Goal: Task Accomplishment & Management: Use online tool/utility

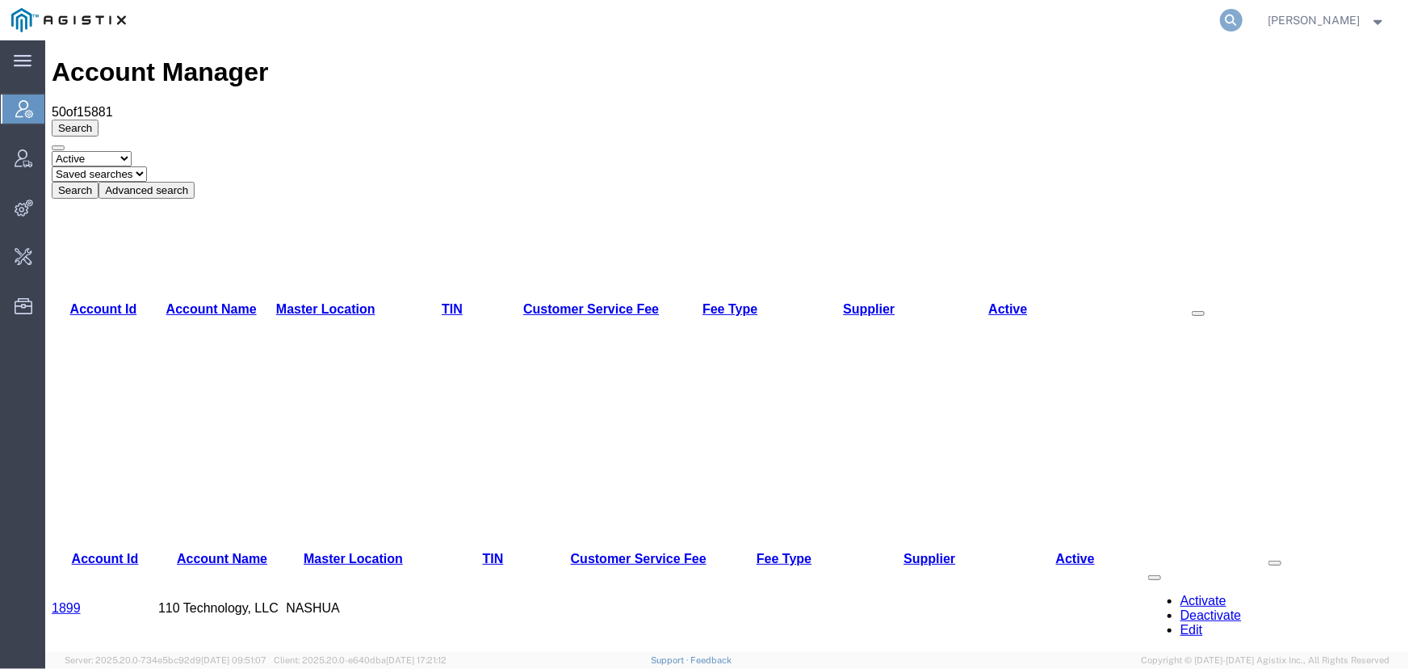
click at [1224, 19] on icon at bounding box center [1231, 20] width 23 height 23
type input "offline@syneos"
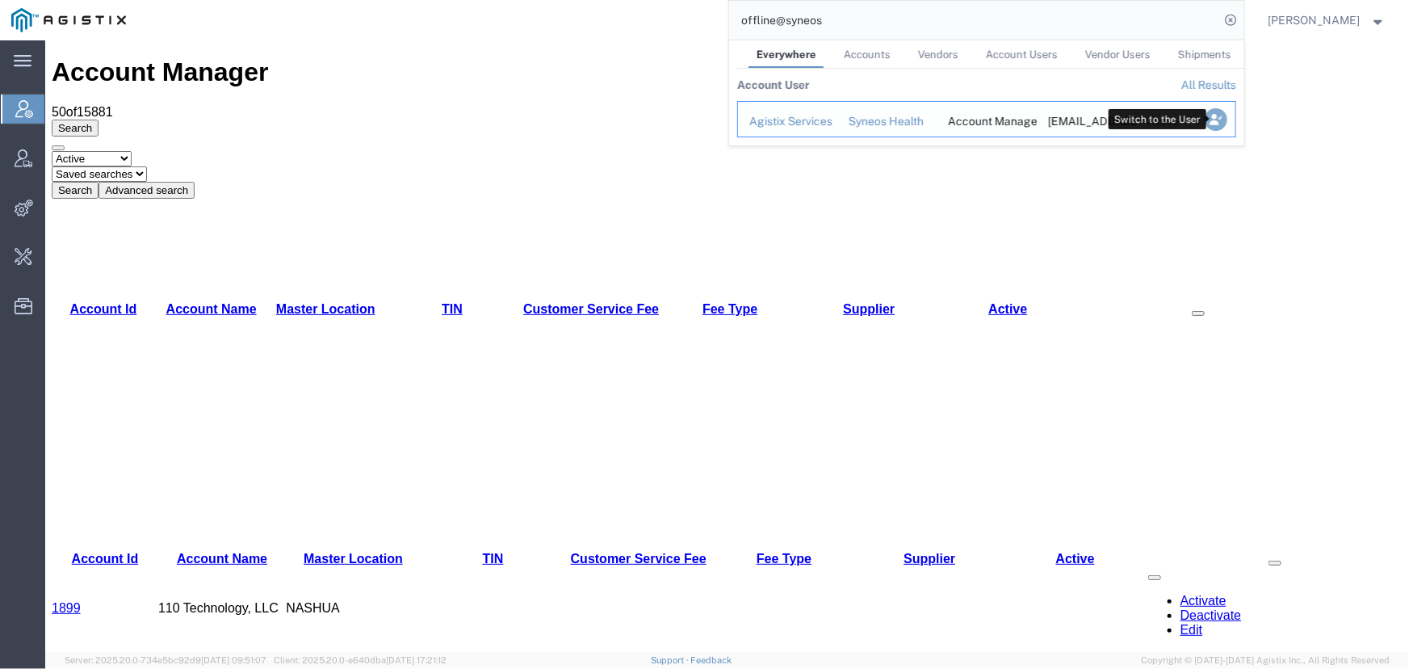
click at [1212, 118] on icon "Search Results" at bounding box center [1215, 119] width 23 height 23
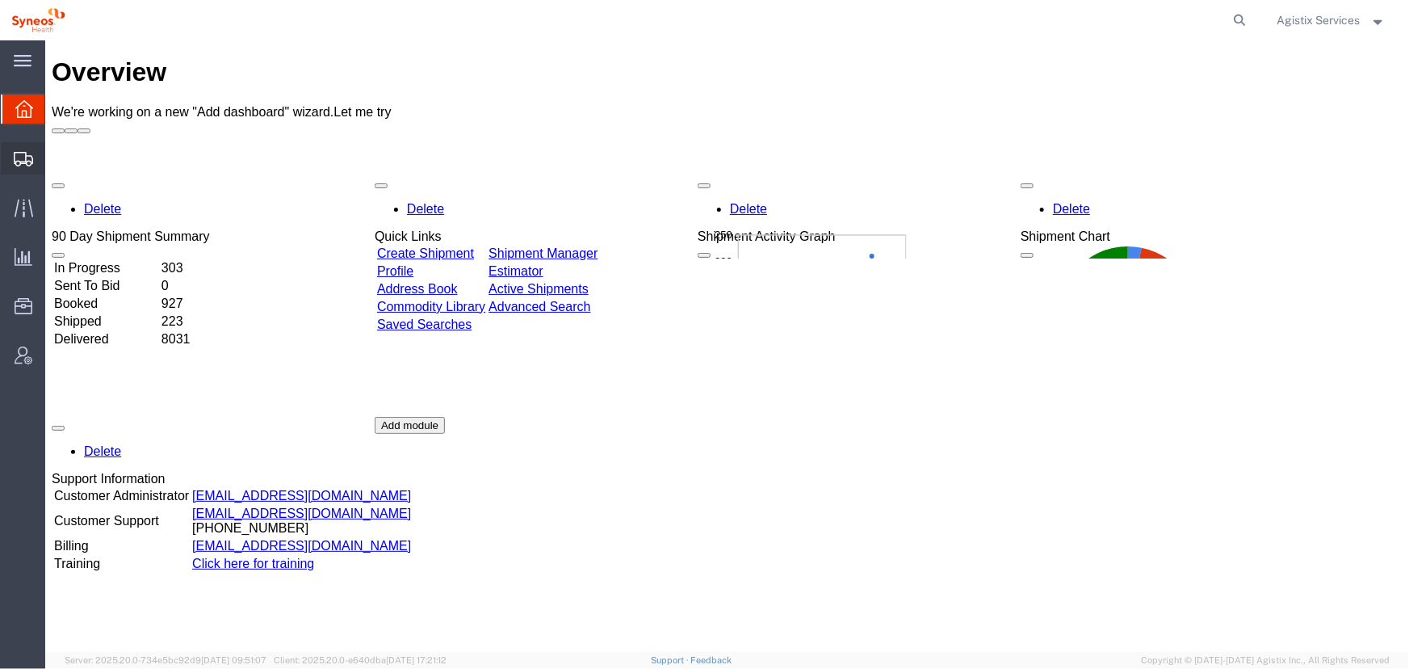
click at [0, 0] on span "Shipment Manager" at bounding box center [0, 0] width 0 height 0
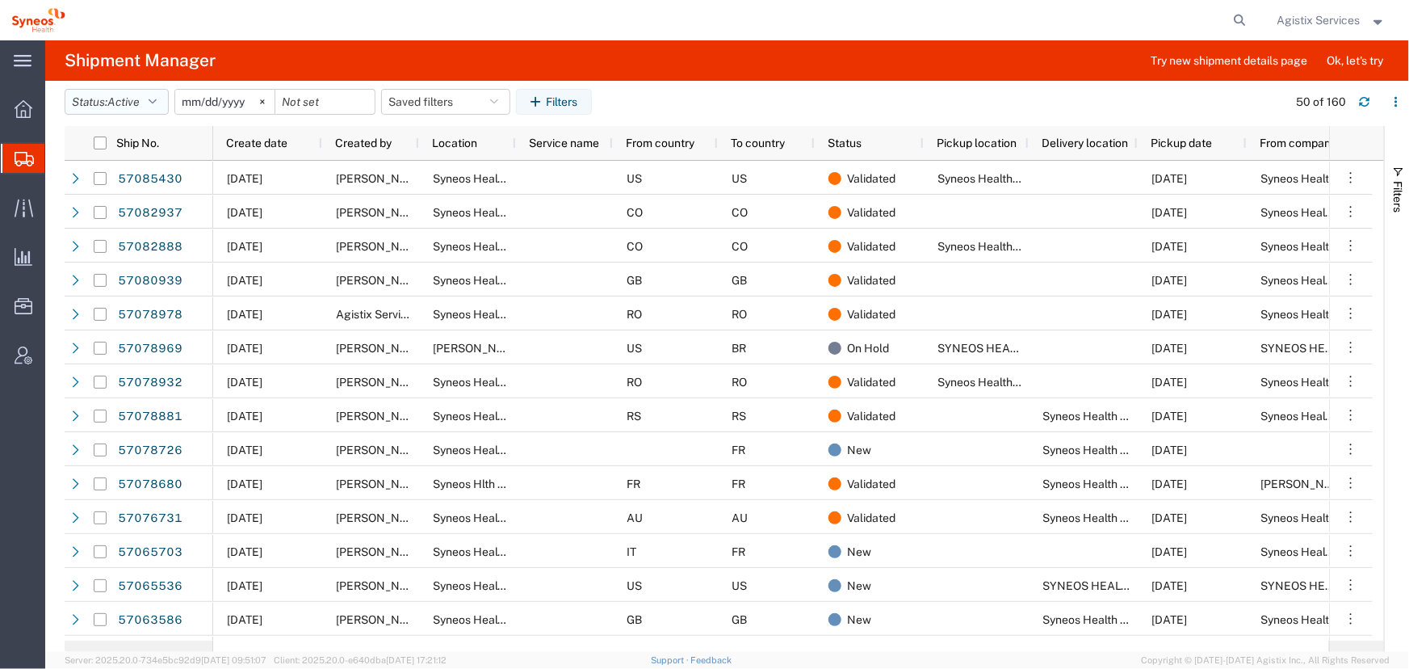
click at [156, 101] on icon "button" at bounding box center [153, 101] width 8 height 11
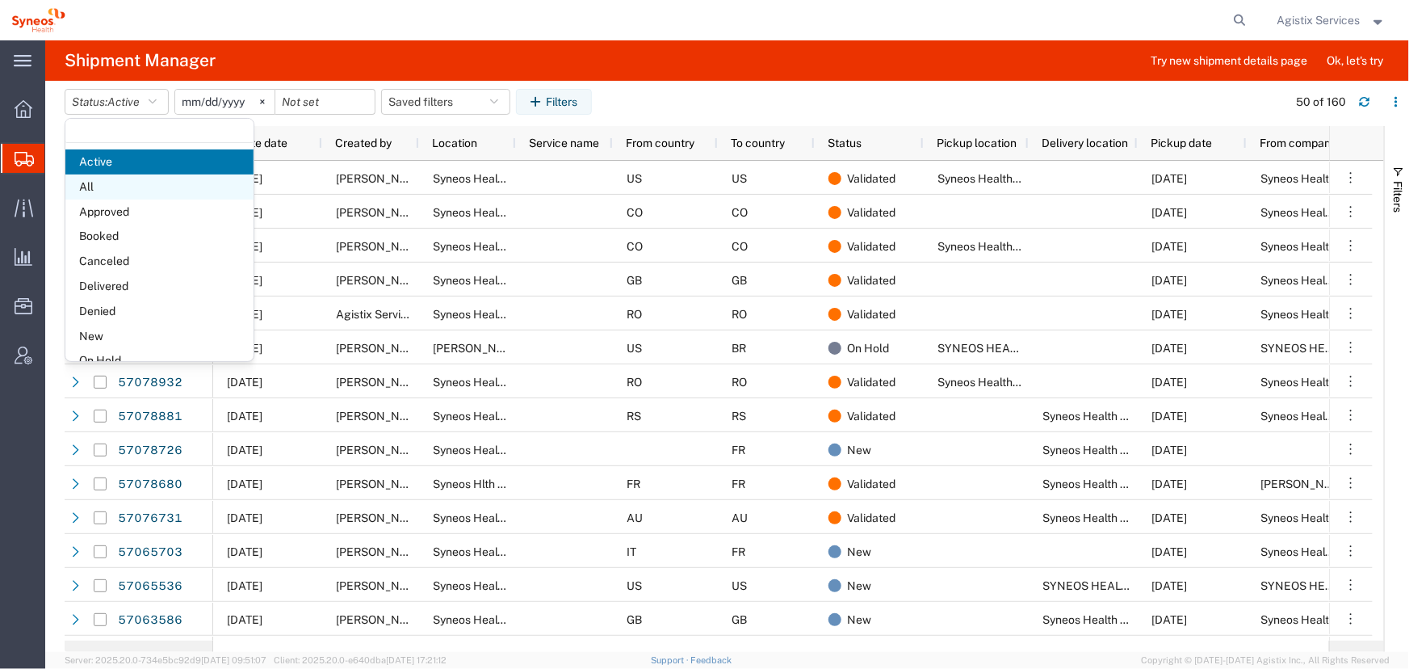
click at [88, 185] on span "All" at bounding box center [159, 186] width 188 height 25
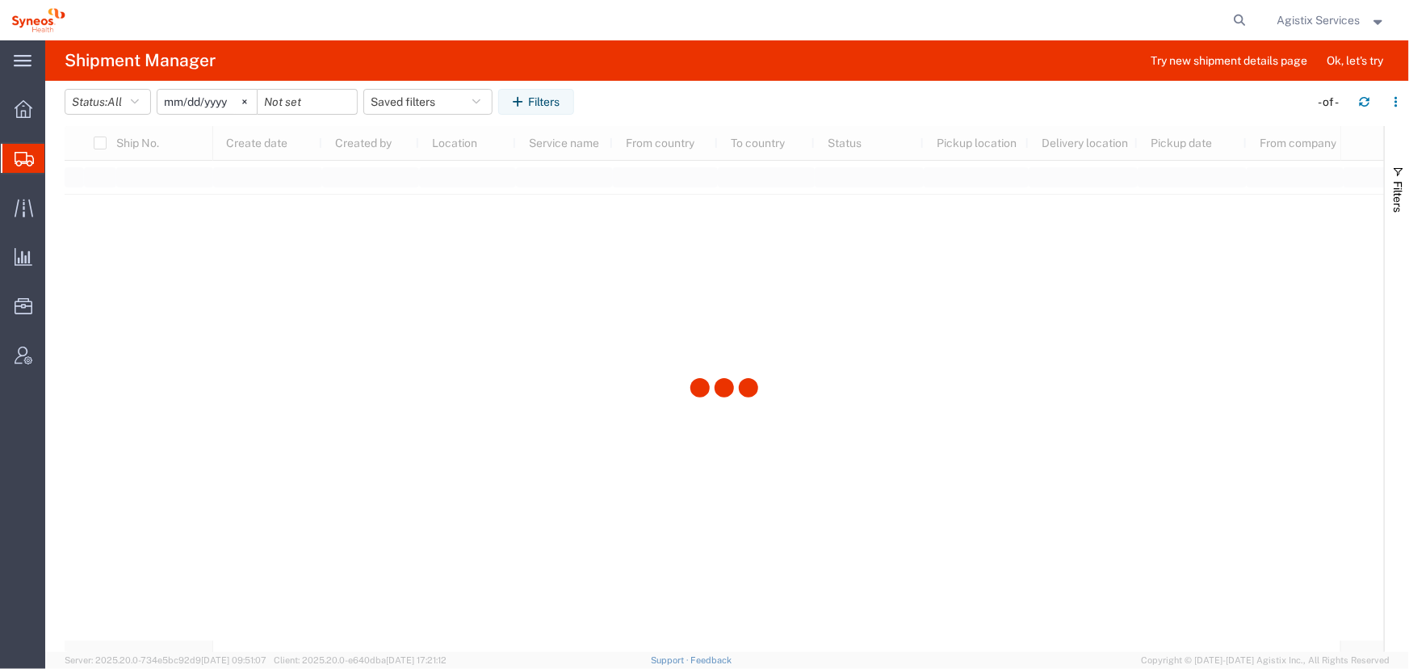
click at [203, 102] on input "2025-09-09" at bounding box center [206, 102] width 99 height 24
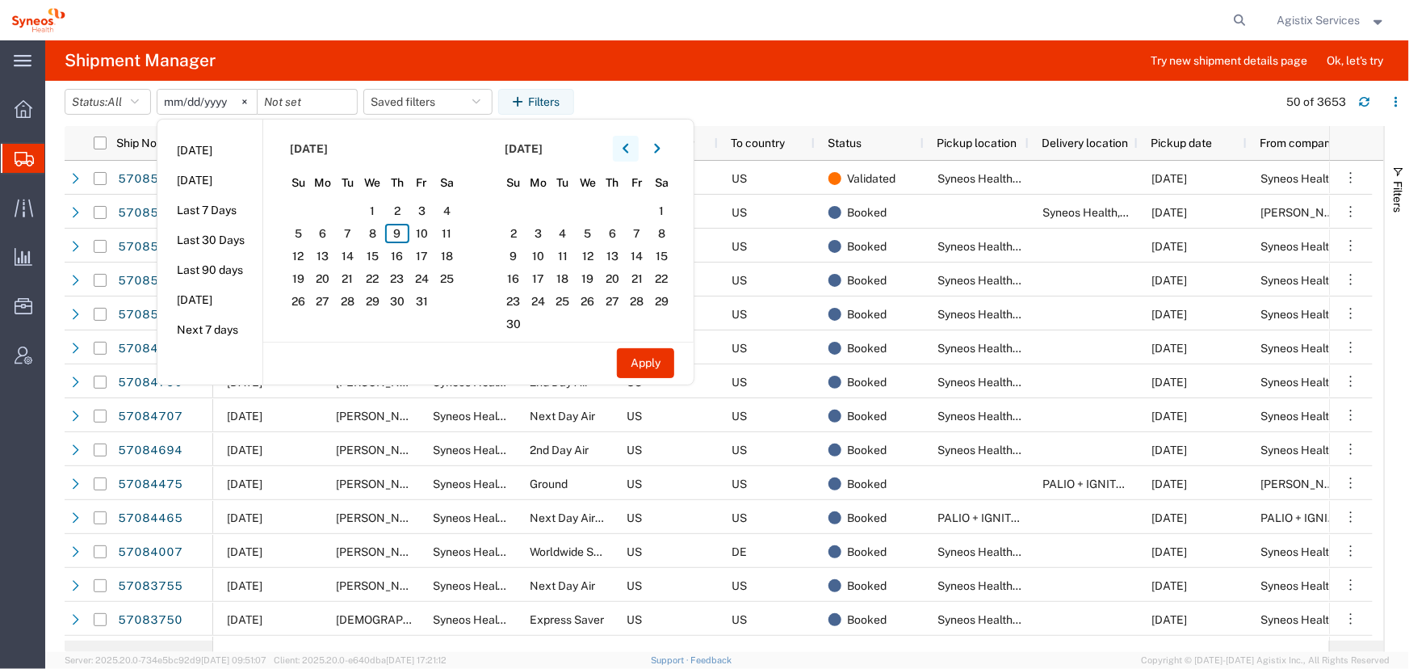
click at [628, 145] on icon "button" at bounding box center [626, 149] width 6 height 10
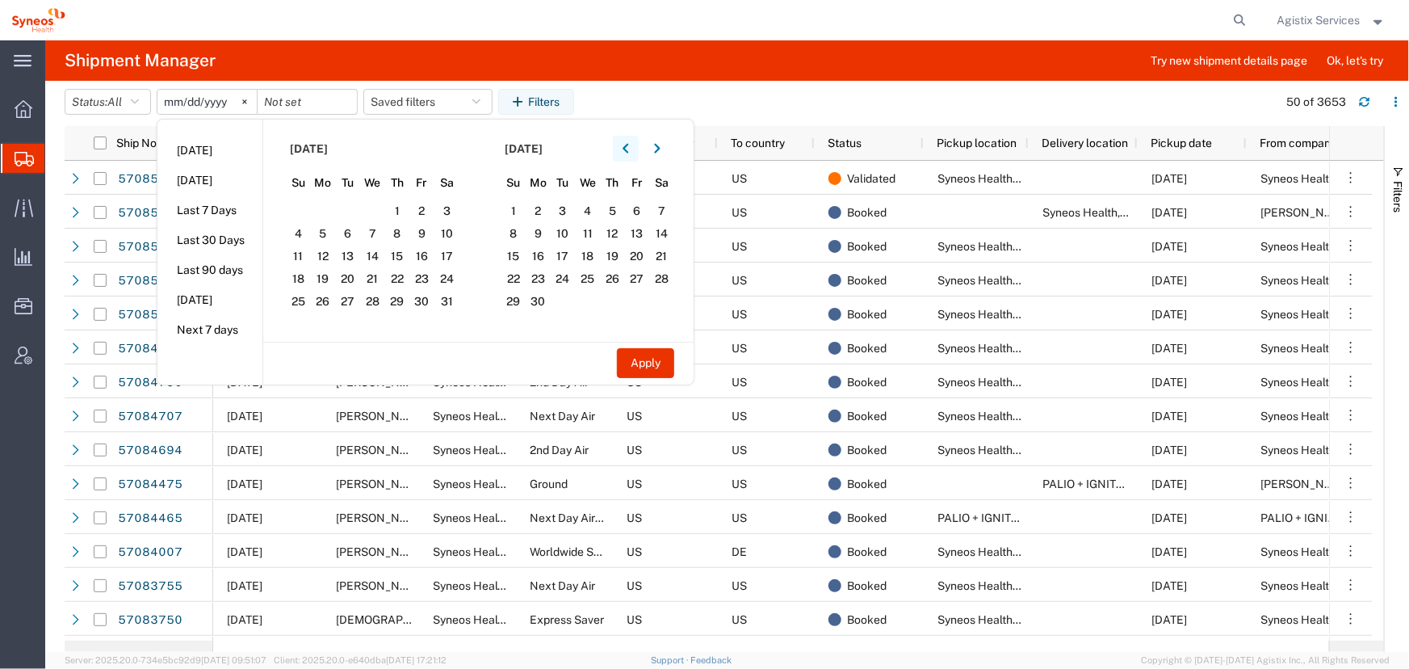
click at [631, 140] on button "button" at bounding box center [626, 149] width 26 height 26
click at [353, 213] on span "1" at bounding box center [347, 210] width 25 height 19
click at [305, 102] on input "date" at bounding box center [307, 102] width 99 height 24
click at [667, 148] on button "button" at bounding box center [657, 149] width 26 height 26
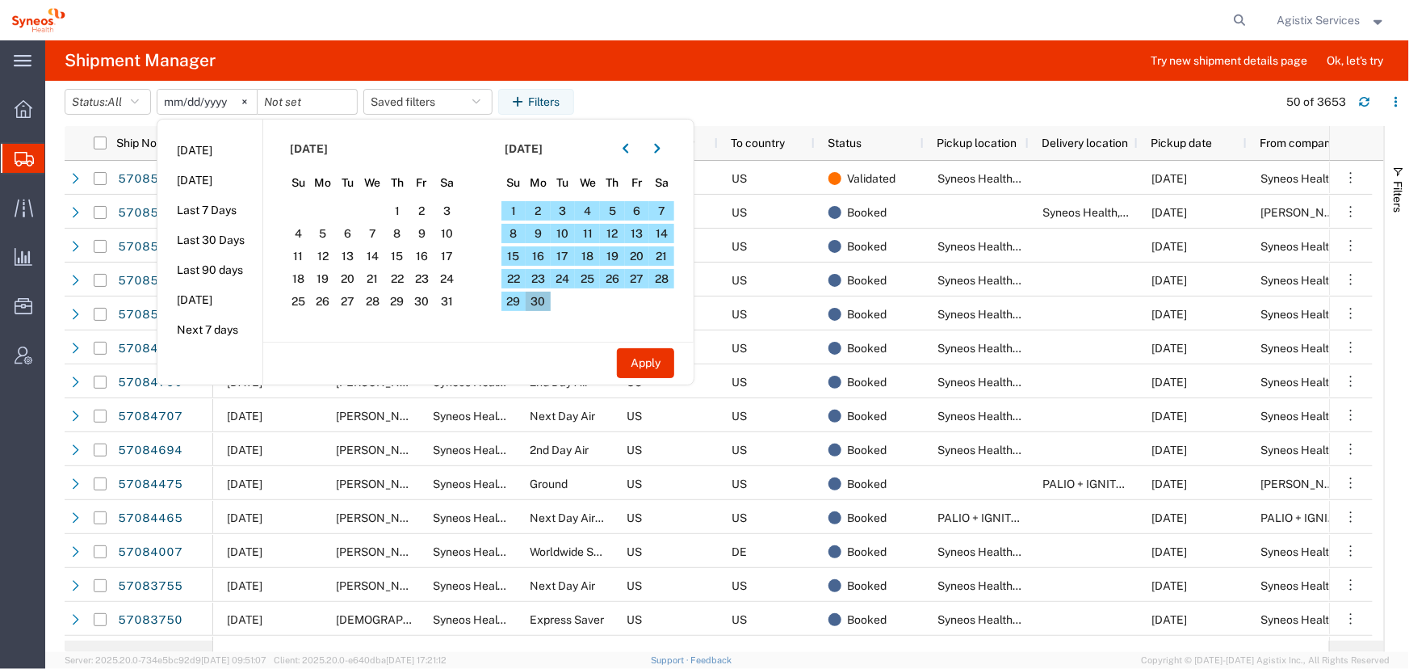
click at [543, 297] on span "30" at bounding box center [538, 301] width 25 height 19
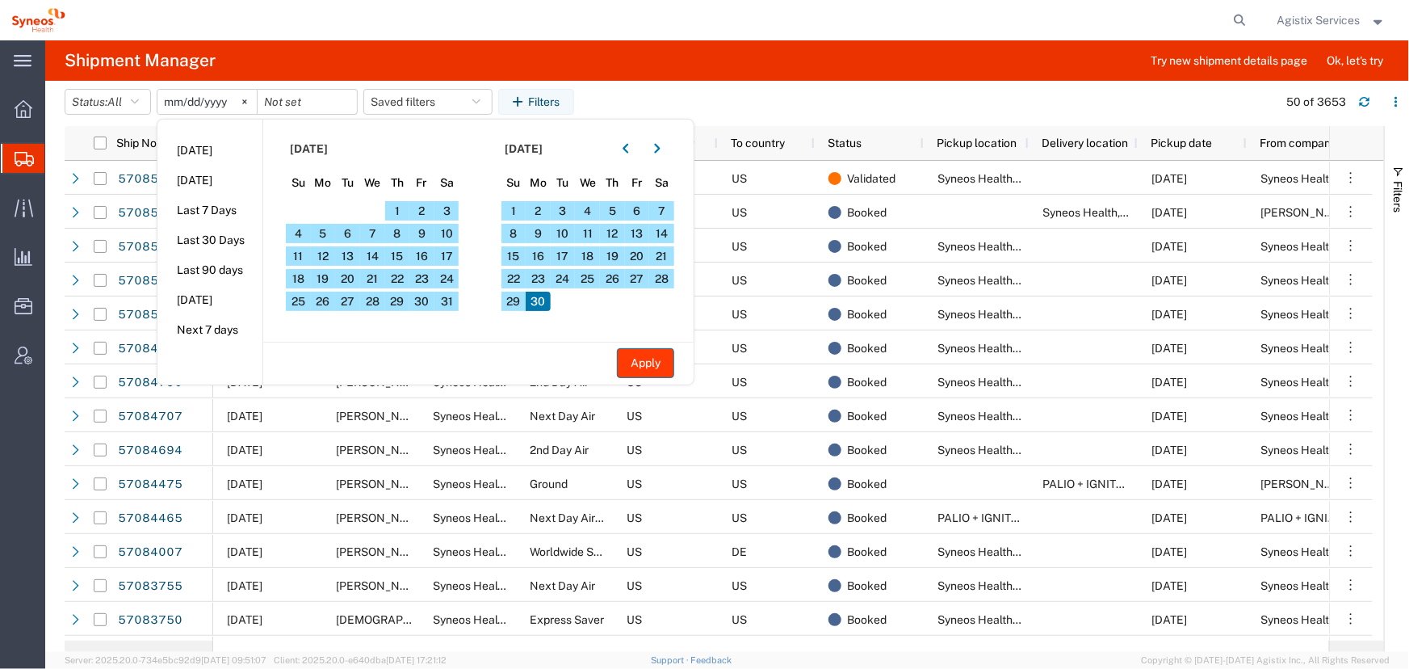
click at [646, 364] on button "Apply" at bounding box center [645, 363] width 57 height 30
type input "2025-04-01"
type input "2025-06-30"
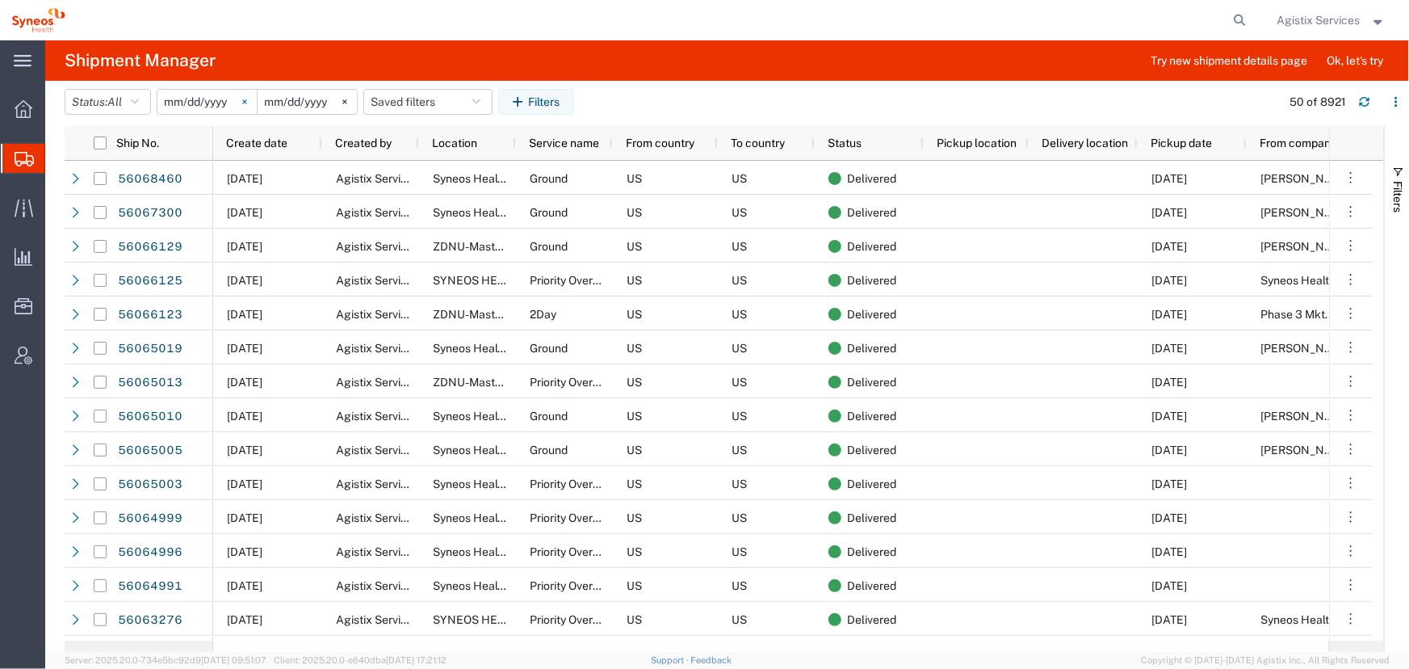
click at [247, 100] on icon at bounding box center [244, 101] width 5 height 5
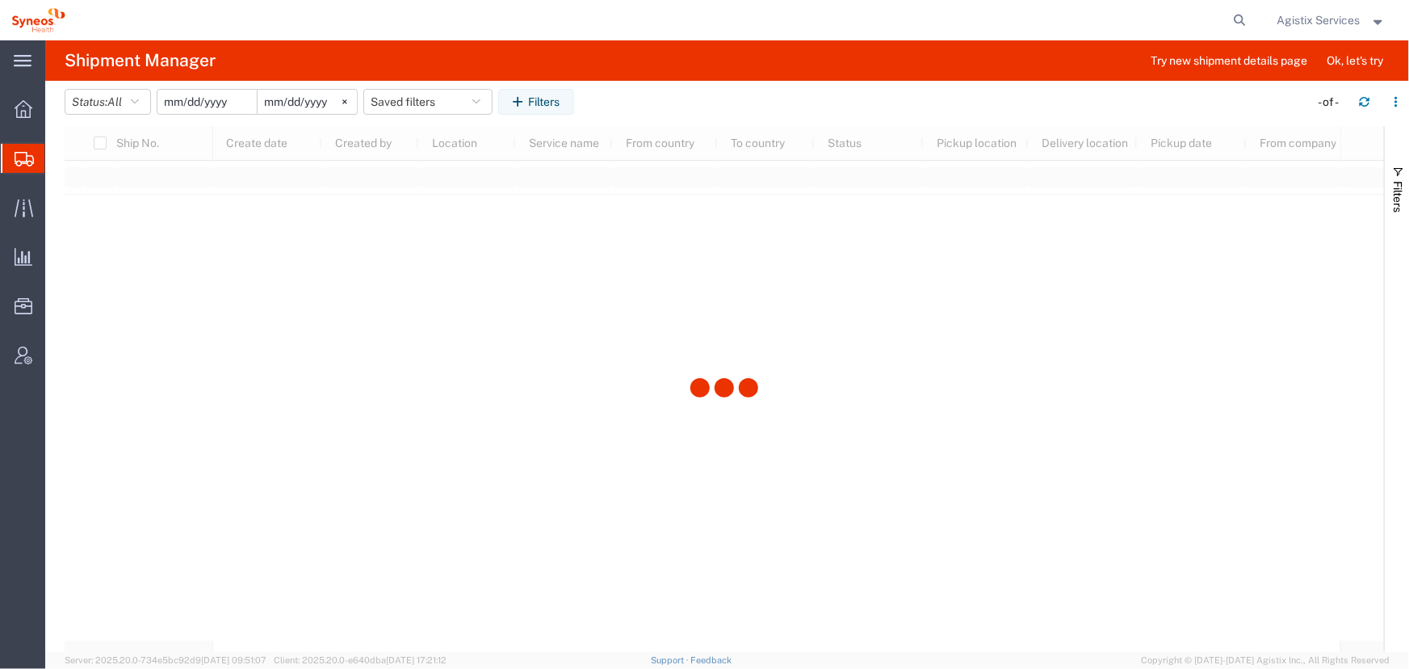
click at [229, 105] on input "date" at bounding box center [206, 102] width 99 height 24
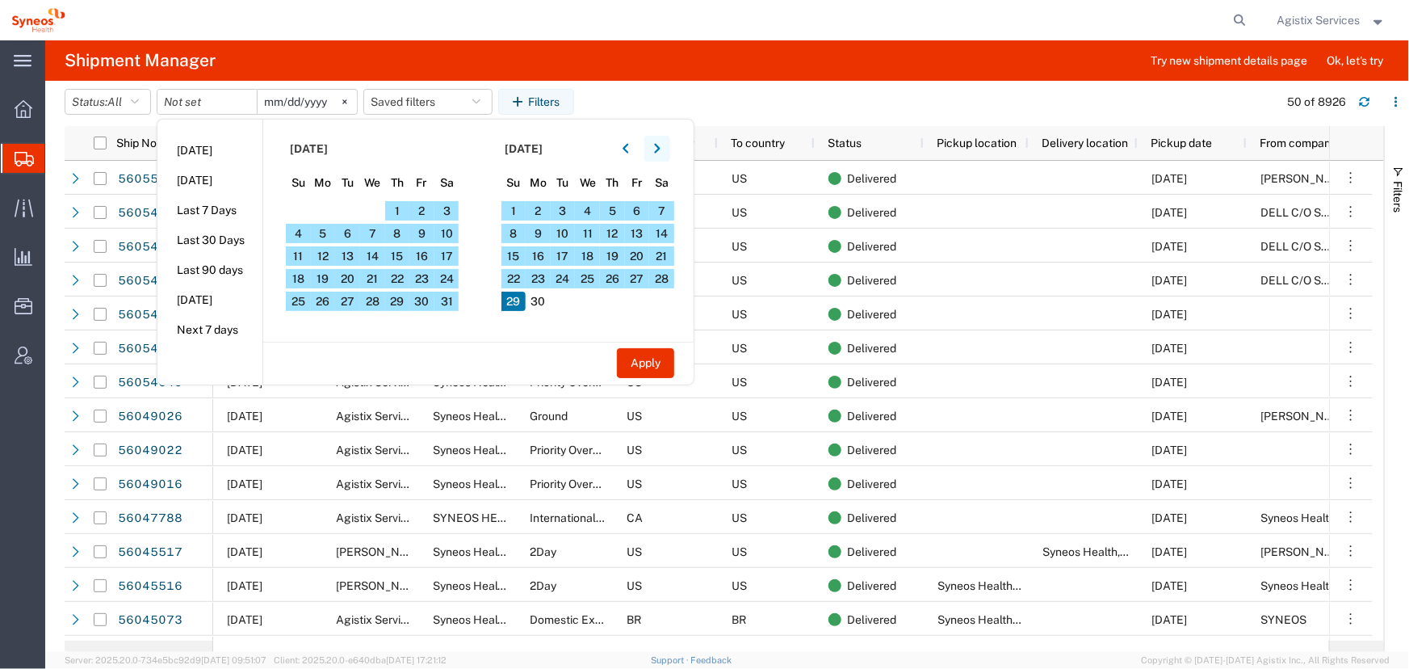
click at [660, 151] on icon "button" at bounding box center [657, 149] width 6 height 10
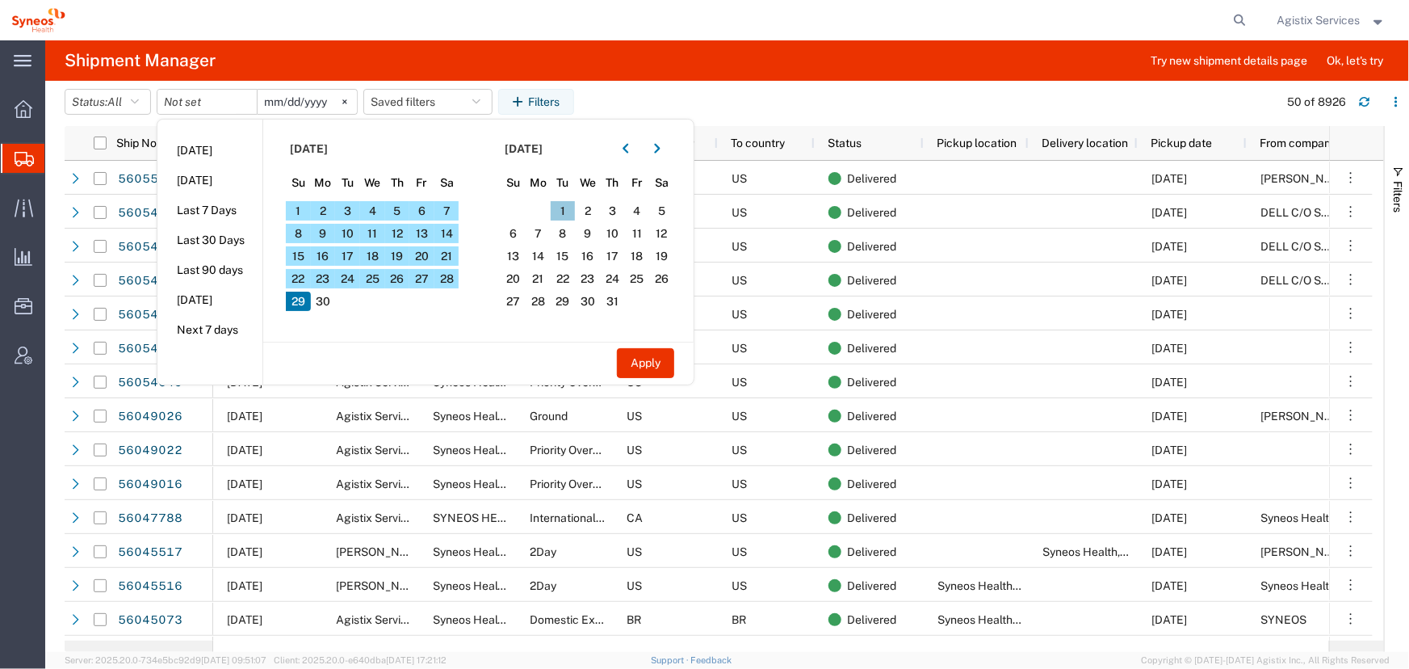
click at [568, 207] on span "1" at bounding box center [563, 210] width 25 height 19
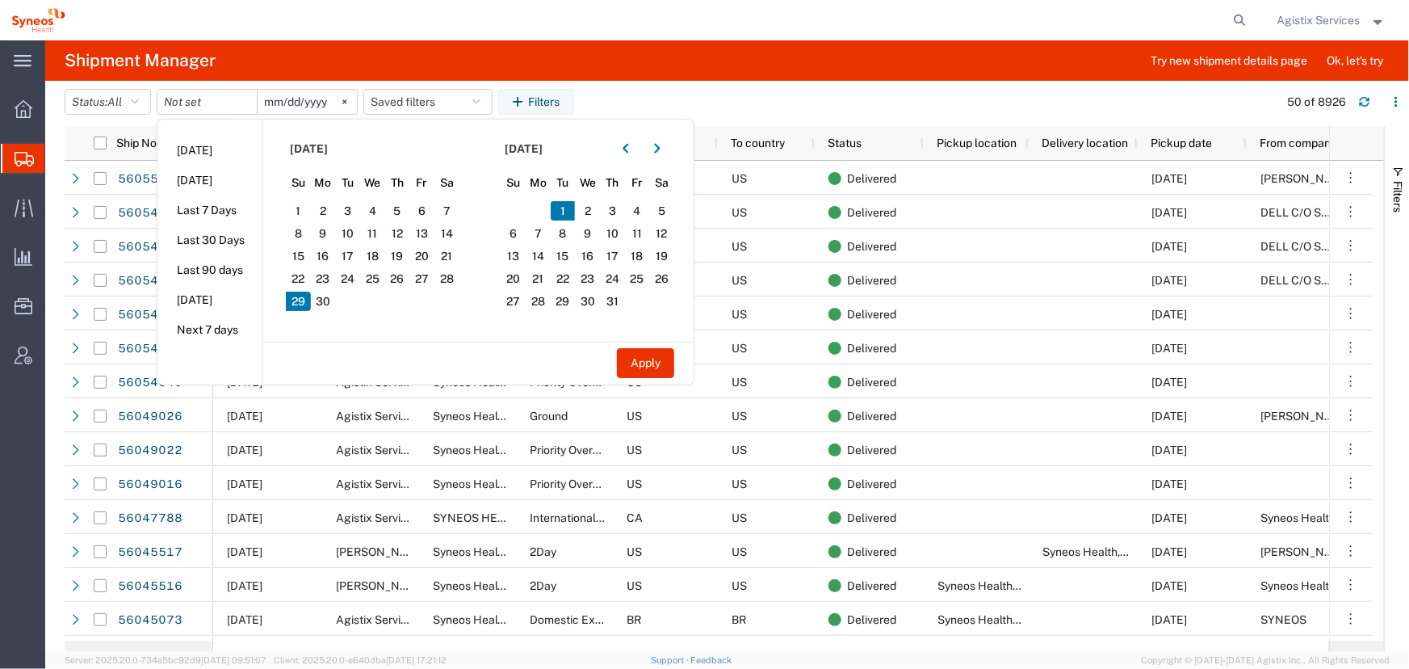
click at [309, 103] on input "2025-06-30" at bounding box center [307, 102] width 99 height 24
click at [661, 149] on icon "button" at bounding box center [657, 148] width 6 height 11
click at [569, 302] on span "30" at bounding box center [563, 301] width 25 height 19
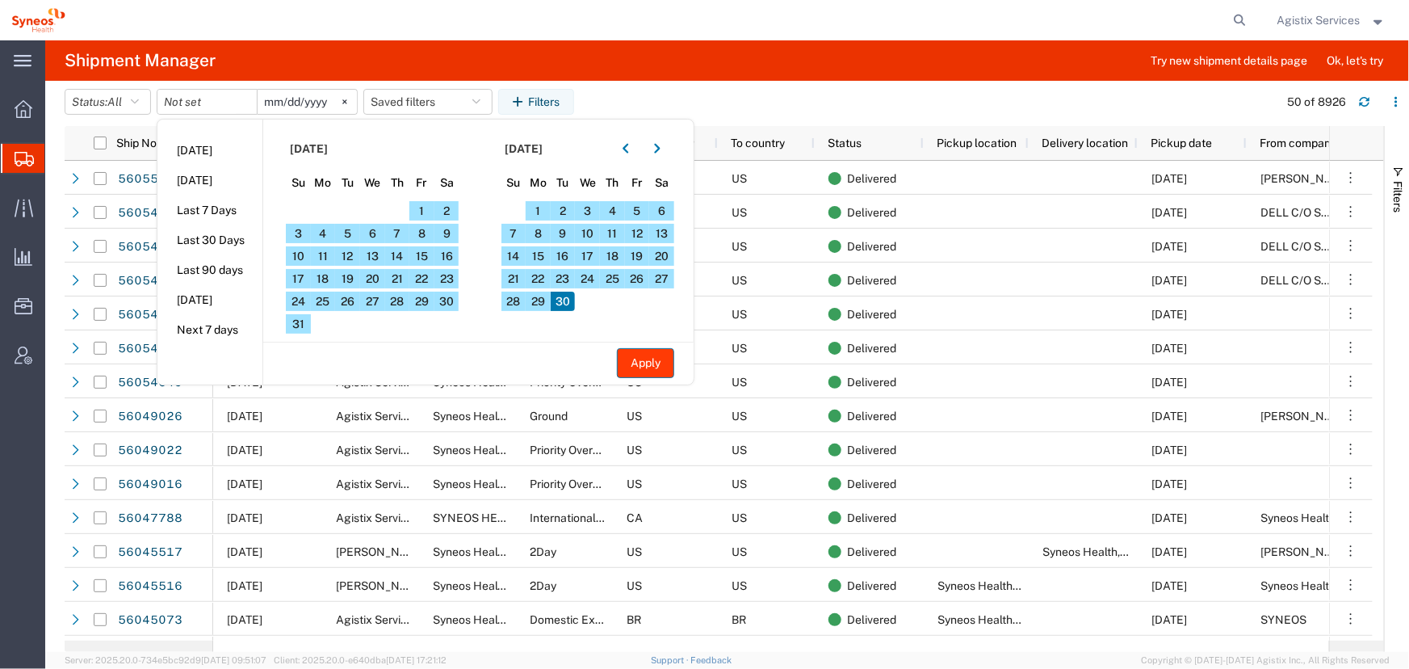
click at [638, 363] on button "Apply" at bounding box center [645, 363] width 57 height 30
type input "2025-07-01"
type input "2025-09-30"
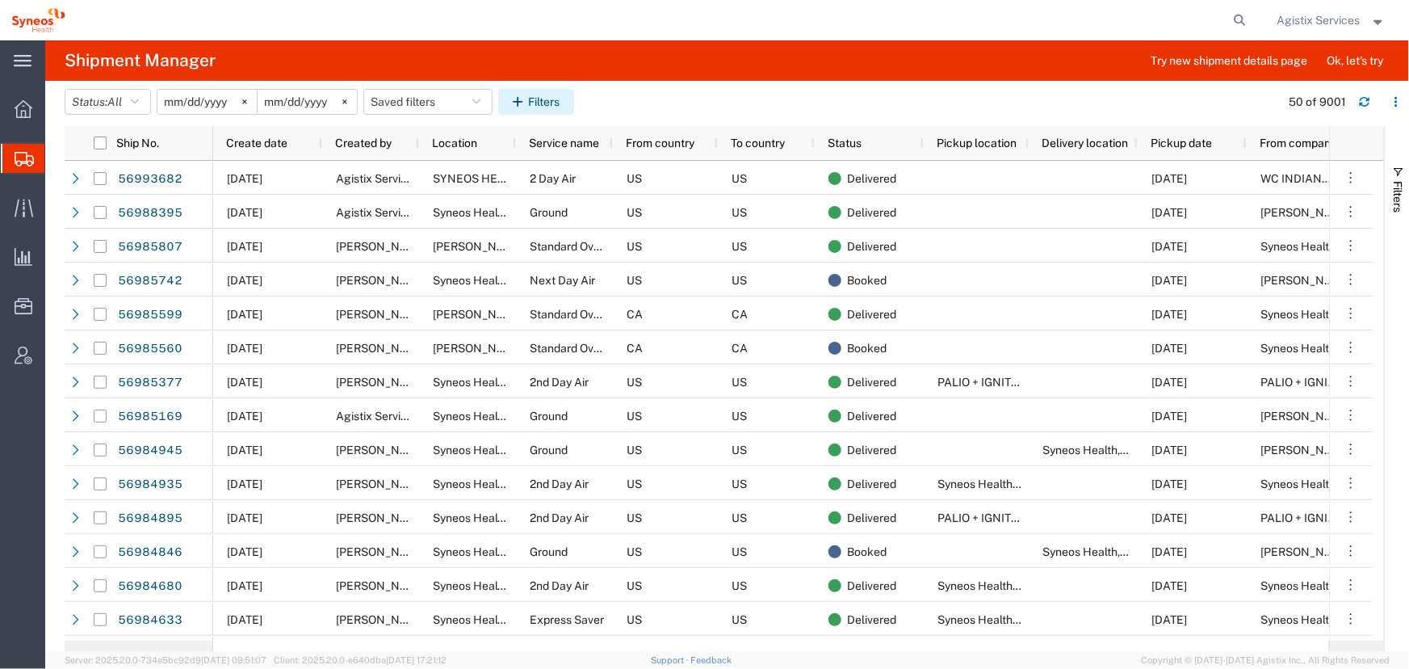
click at [556, 107] on button "Filters" at bounding box center [536, 102] width 76 height 26
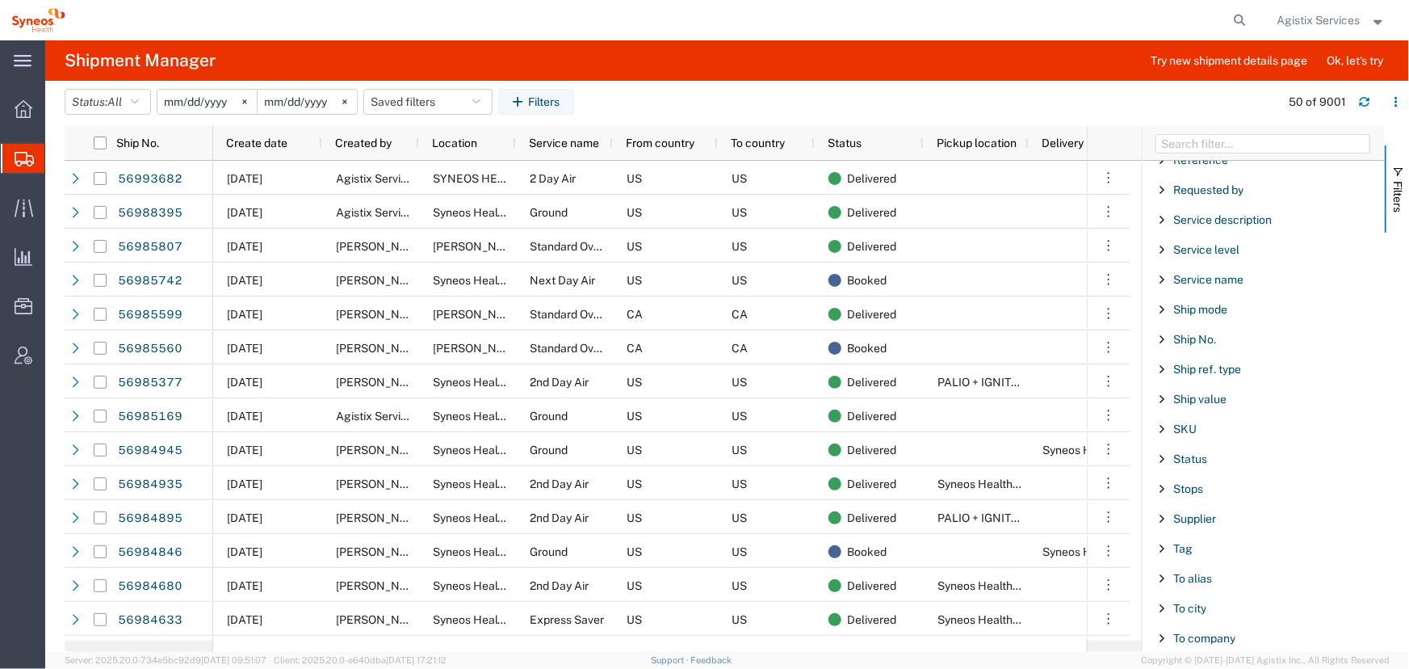
scroll to position [1248, 0]
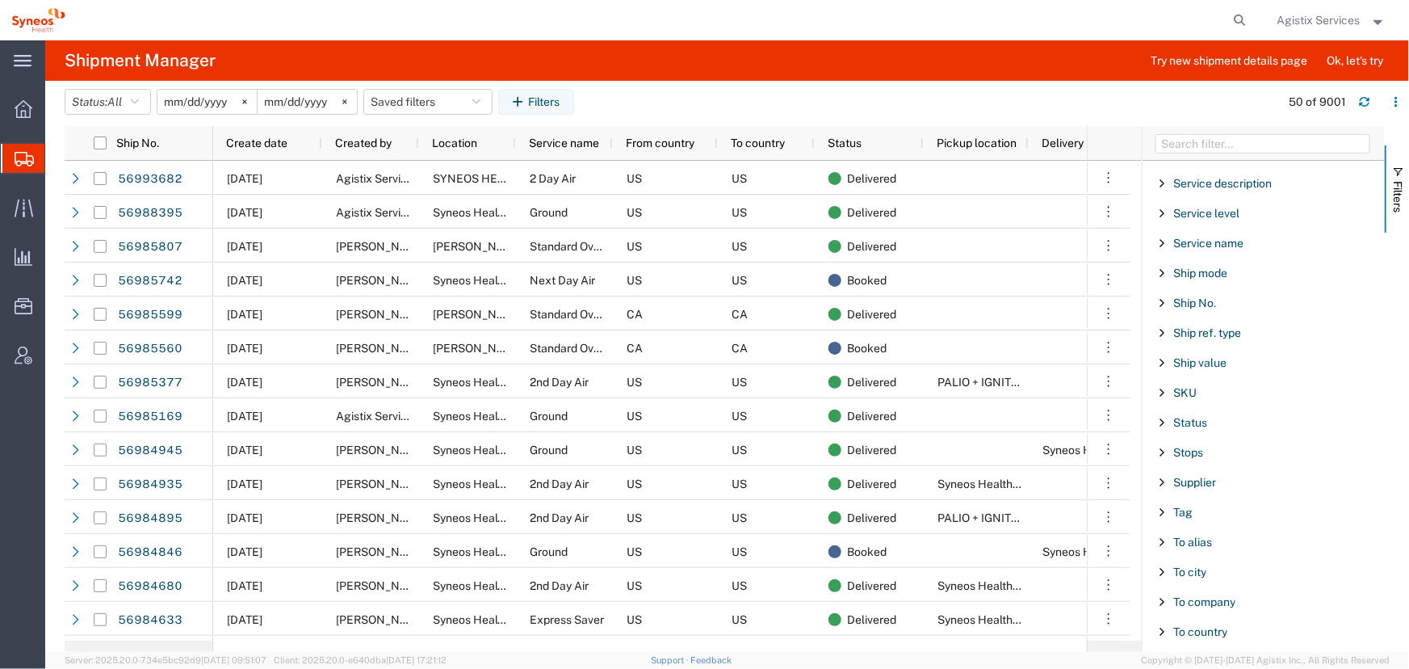
click at [1163, 417] on span "Filter List 66 Filters" at bounding box center [1162, 422] width 13 height 13
click at [1214, 459] on select "includes excludes" at bounding box center [1270, 467] width 212 height 26
select select "notin"
click at [1164, 454] on select "includes excludes" at bounding box center [1270, 467] width 212 height 26
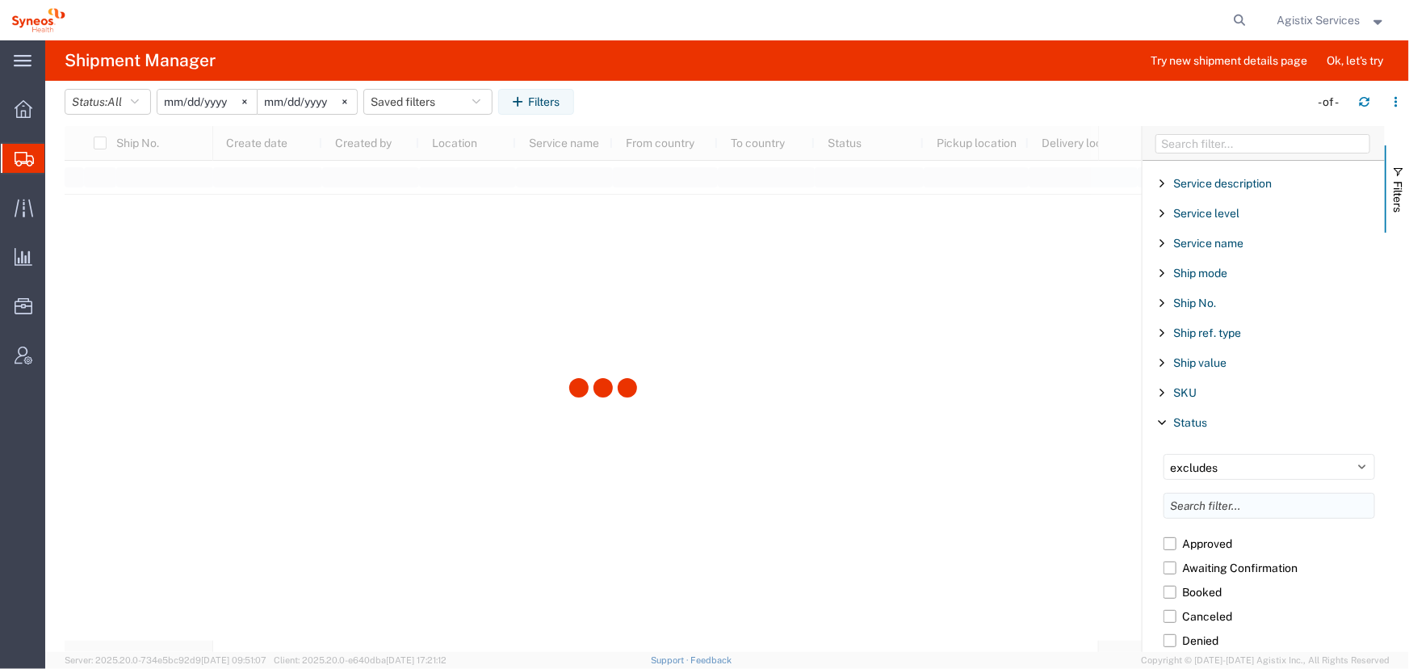
click at [1204, 501] on input "Filter List 66 Filters" at bounding box center [1270, 506] width 212 height 26
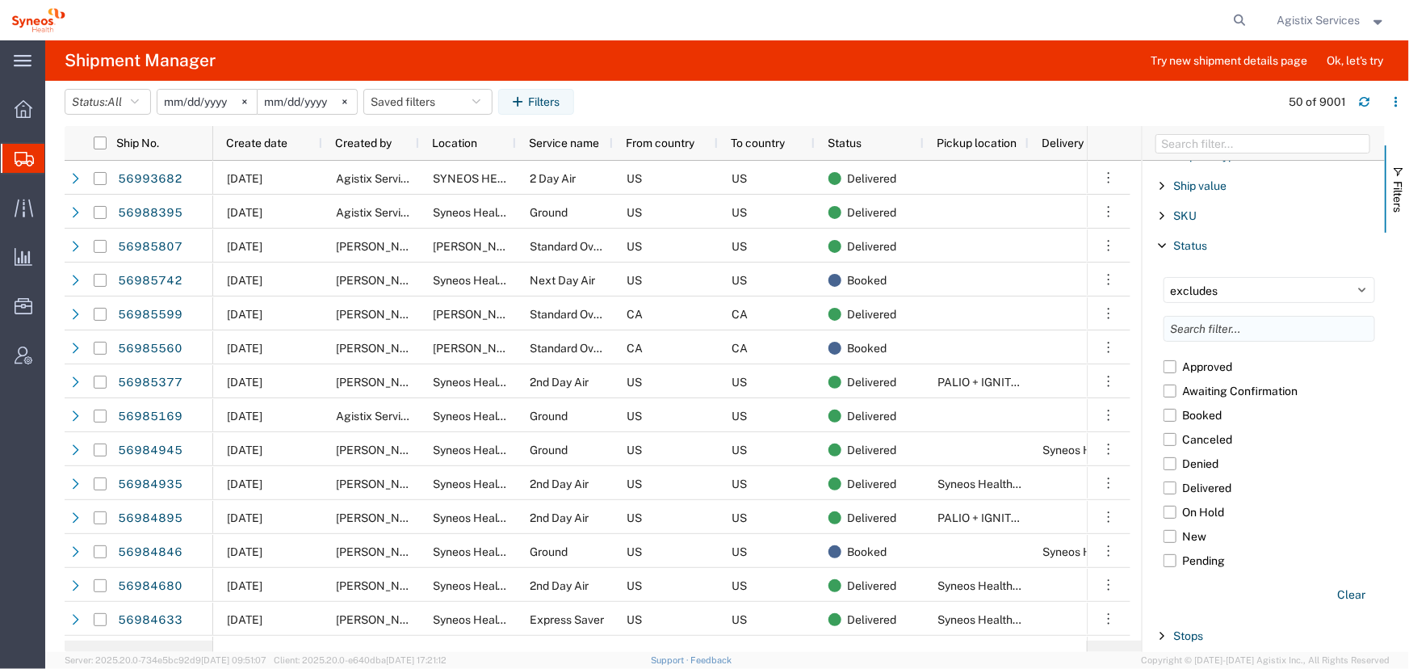
scroll to position [1468, 0]
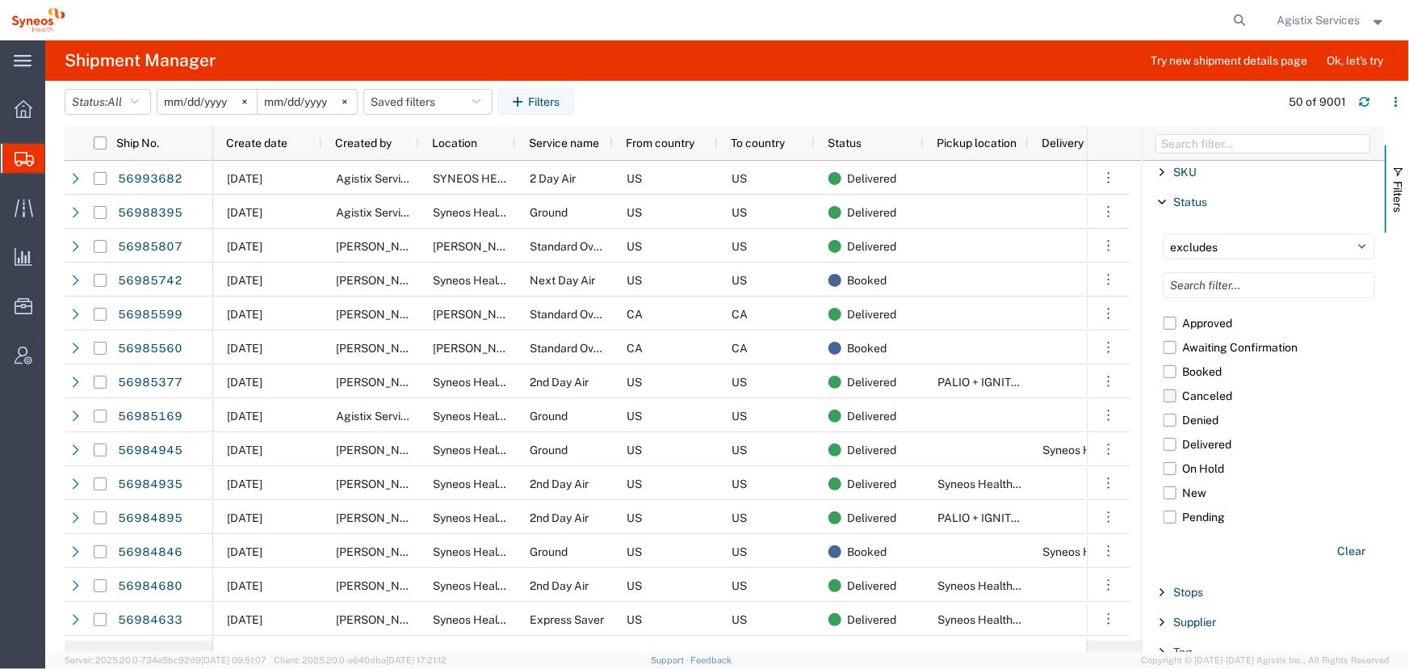
click at [1175, 395] on label "Canceled" at bounding box center [1270, 396] width 212 height 24
click at [0, 0] on input "Canceled" at bounding box center [0, 0] width 0 height 0
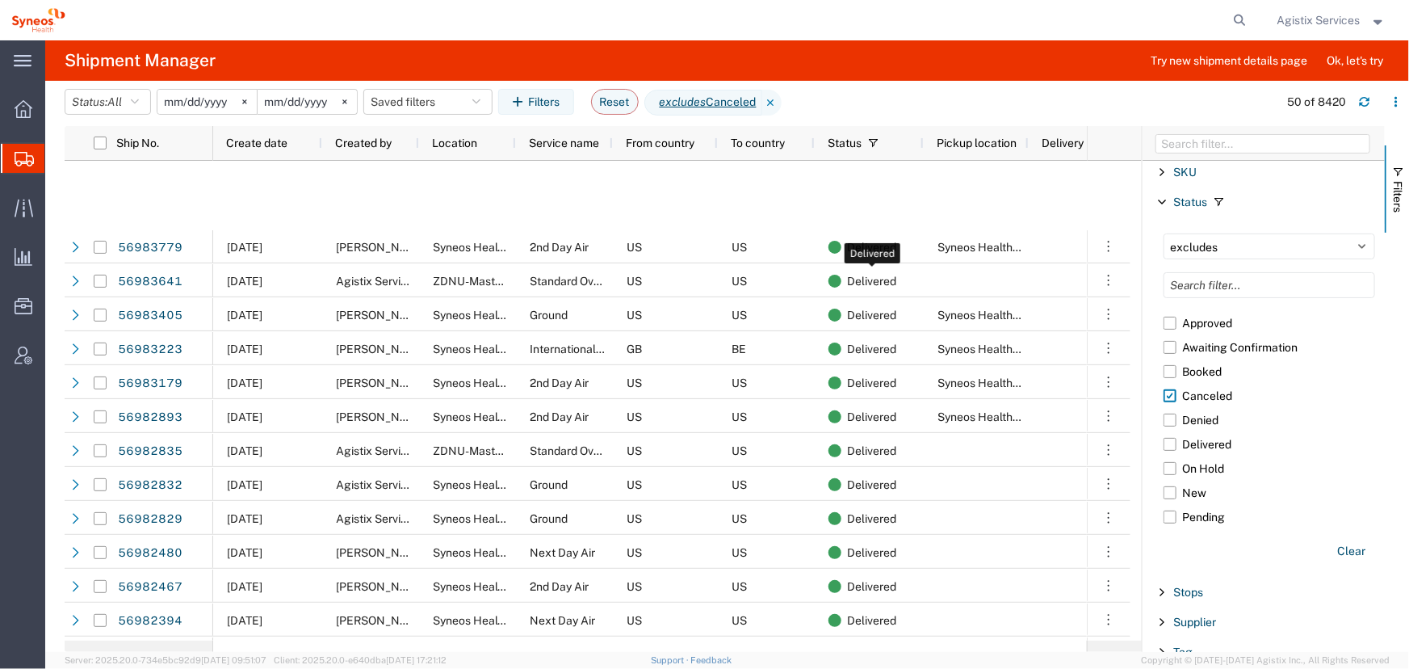
scroll to position [880, 0]
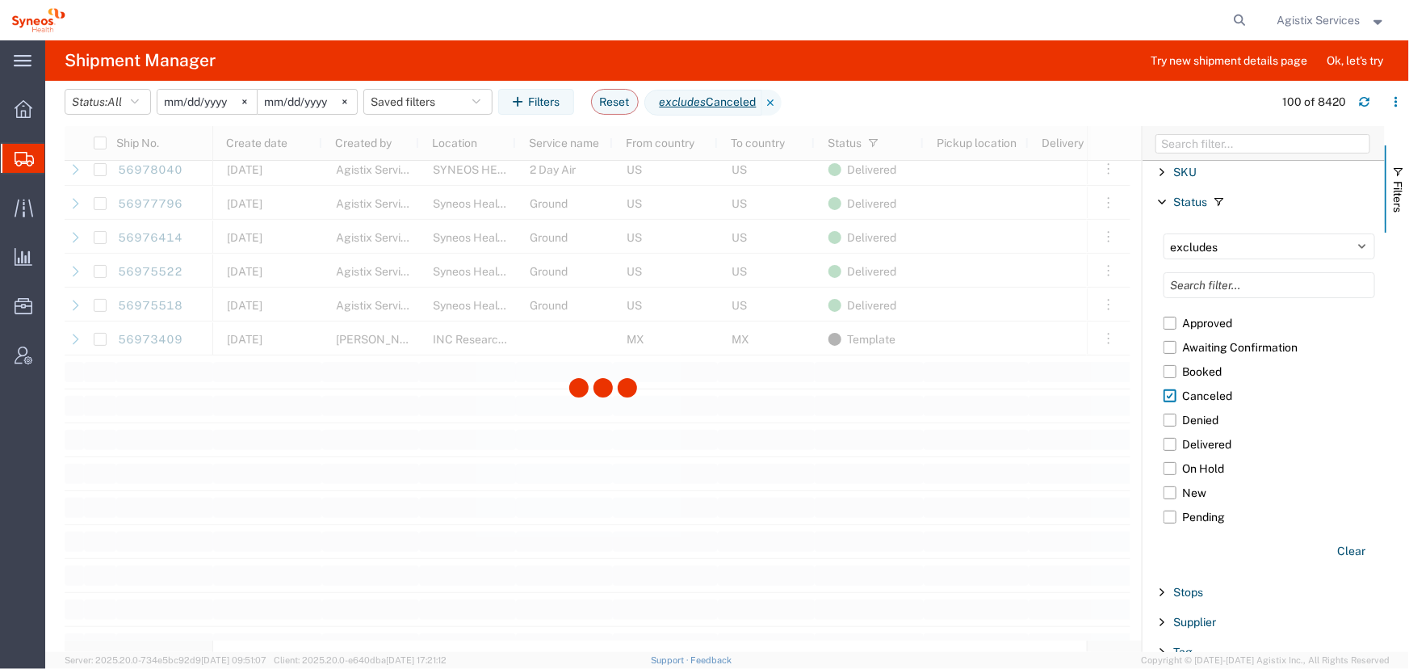
scroll to position [3230, 0]
